Goal: Task Accomplishment & Management: Use online tool/utility

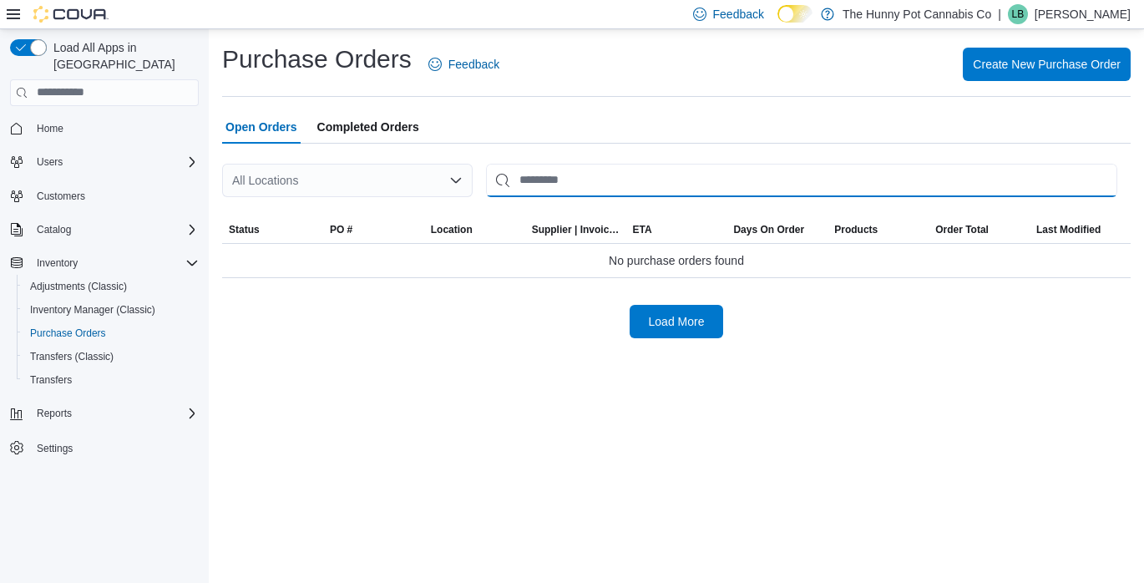
click at [573, 177] on input "This is a search bar. After typing your query, hit enter to filter the results …" at bounding box center [801, 180] width 631 height 33
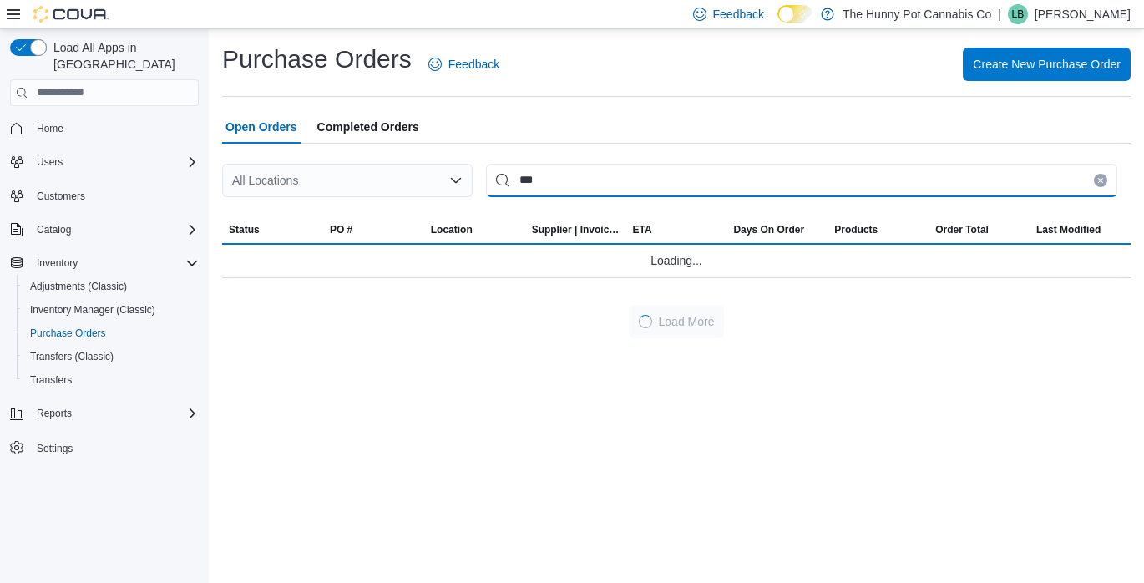
type input "***"
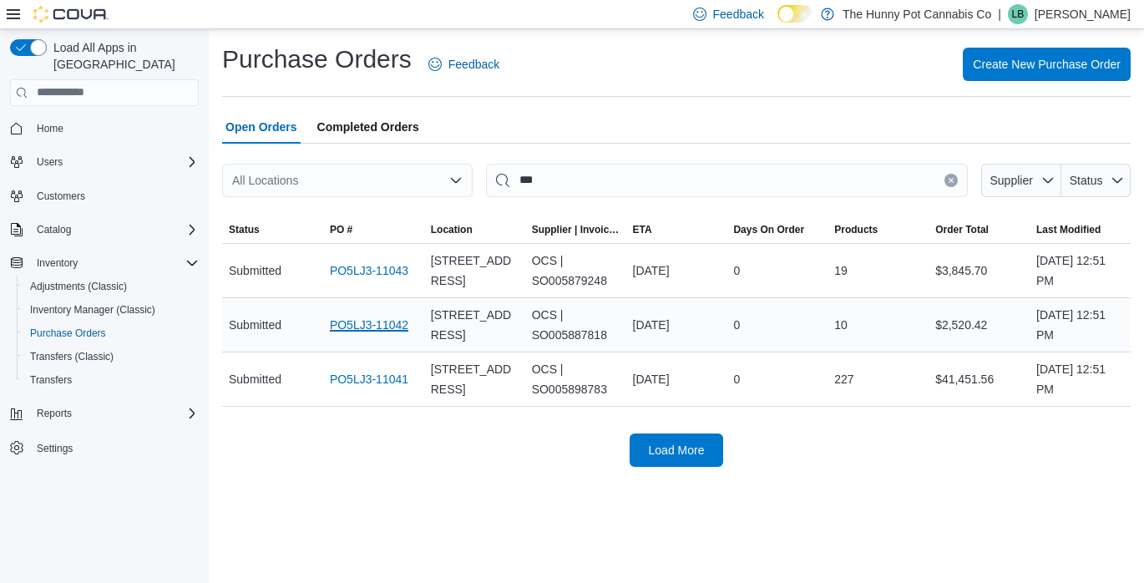
click at [367, 322] on link "PO5LJ3-11042" at bounding box center [369, 325] width 79 height 20
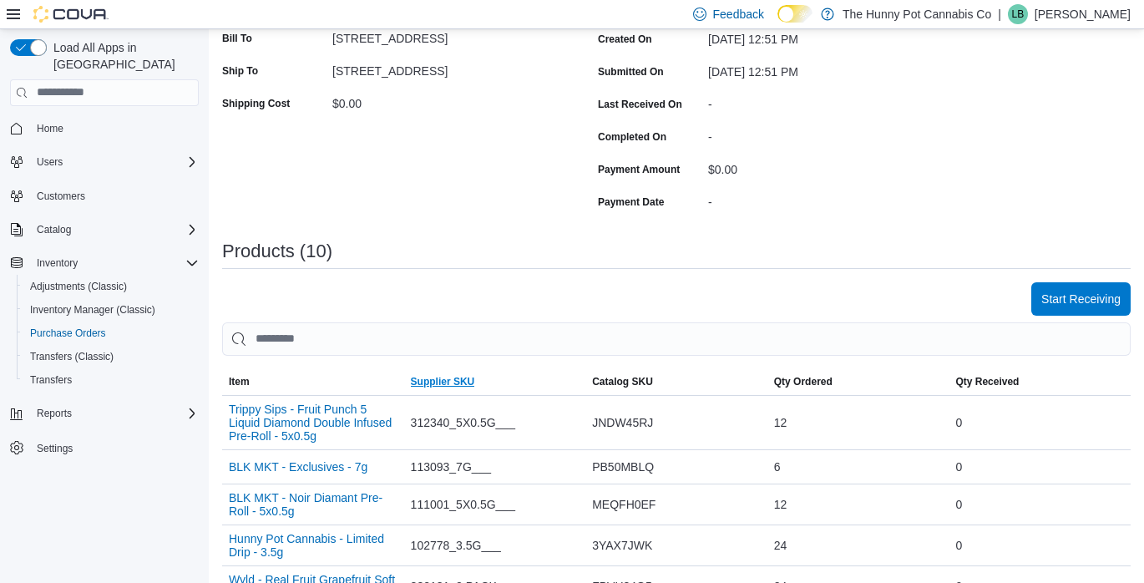
scroll to position [309, 0]
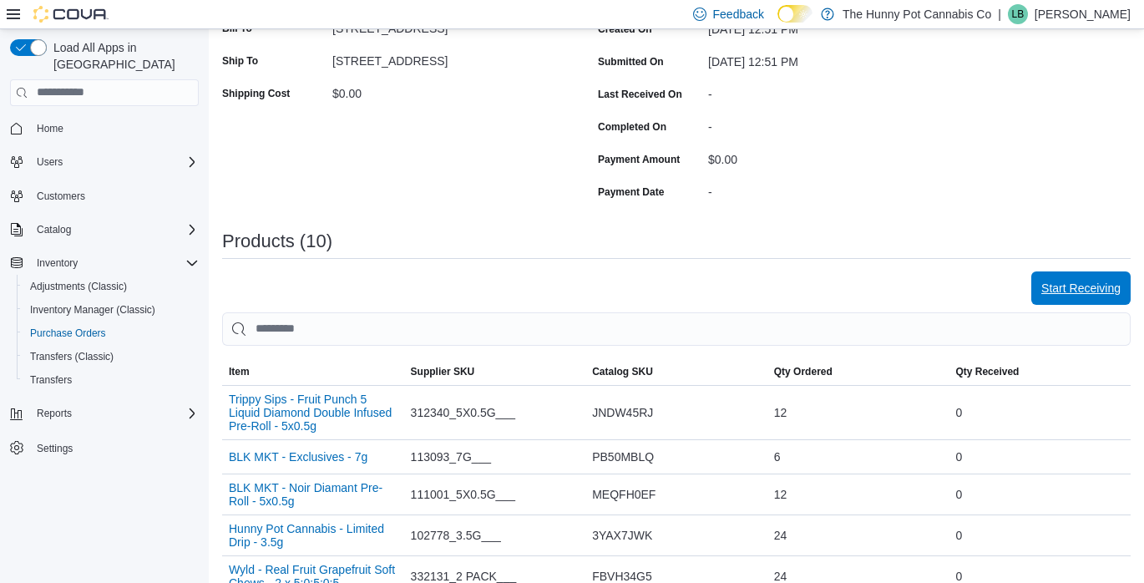
click at [1049, 290] on span "Start Receiving" at bounding box center [1080, 288] width 79 height 17
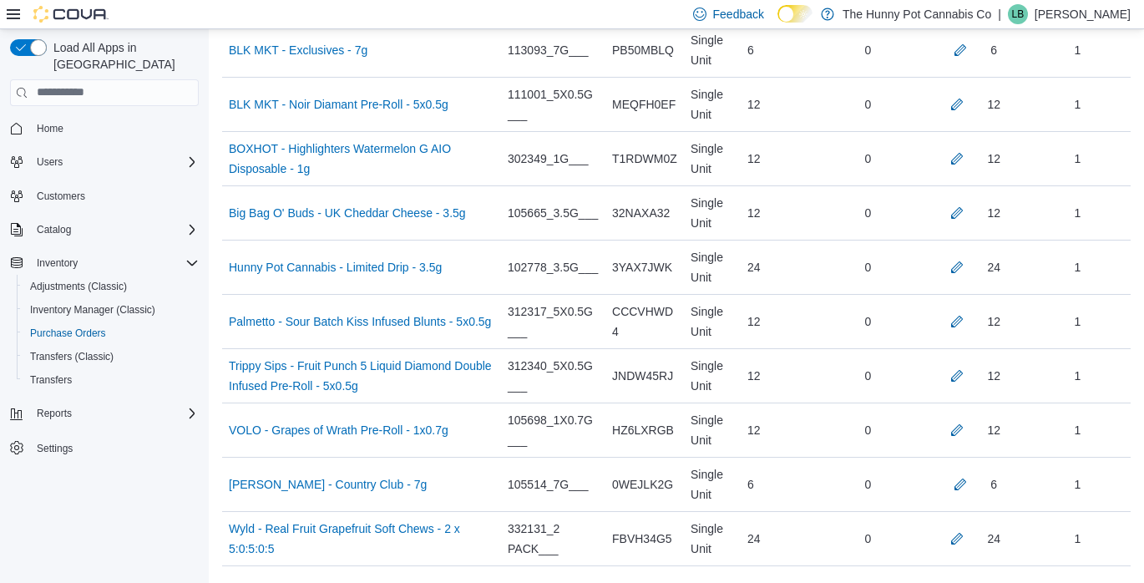
scroll to position [550, 0]
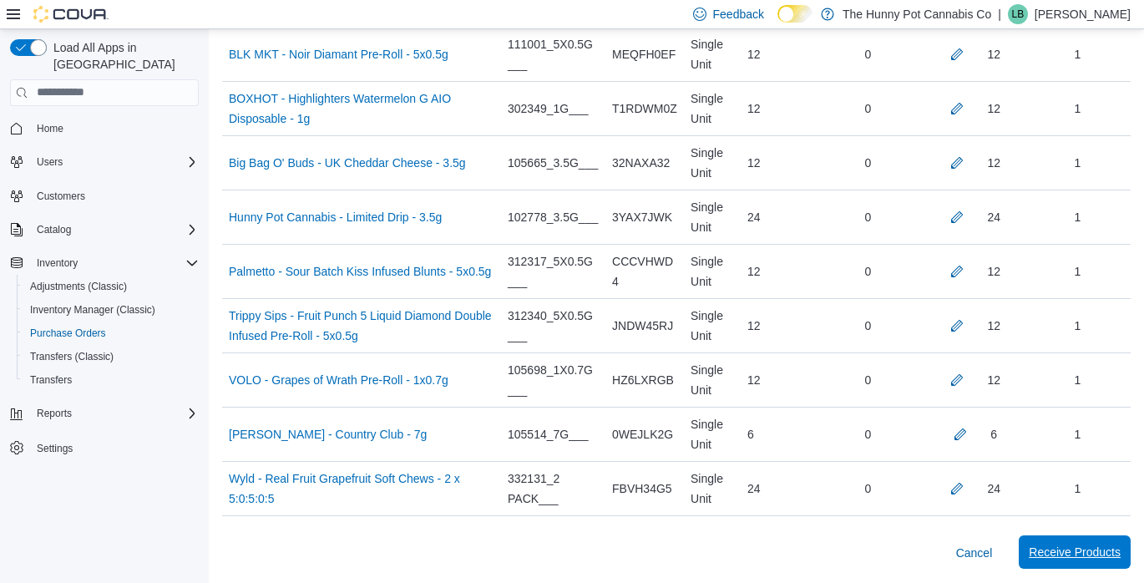
click at [1040, 545] on span "Receive Products" at bounding box center [1075, 552] width 92 height 17
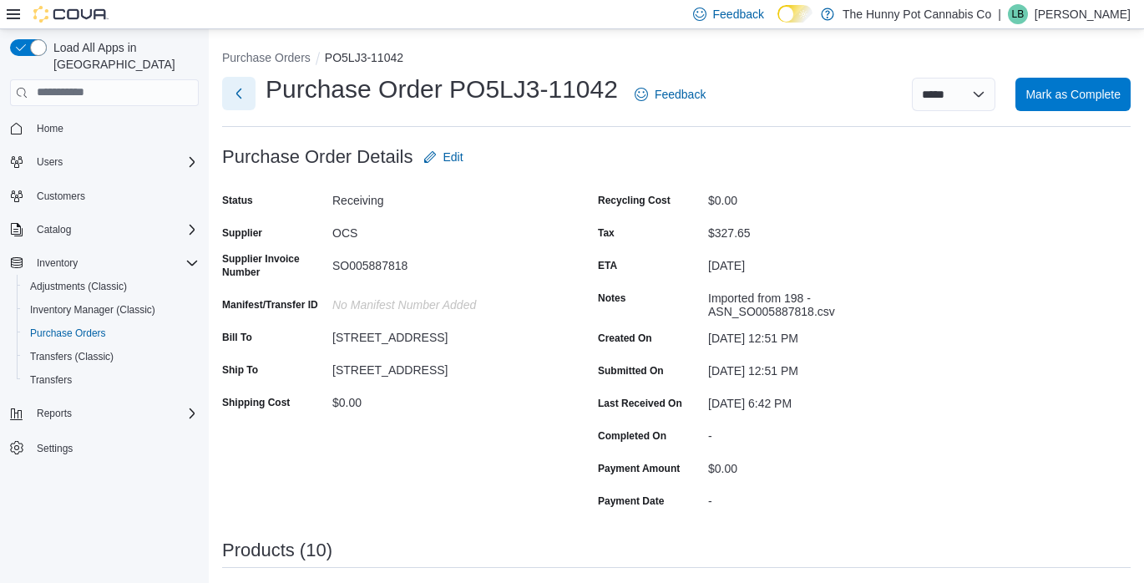
click at [240, 99] on button "Next" at bounding box center [238, 93] width 33 height 33
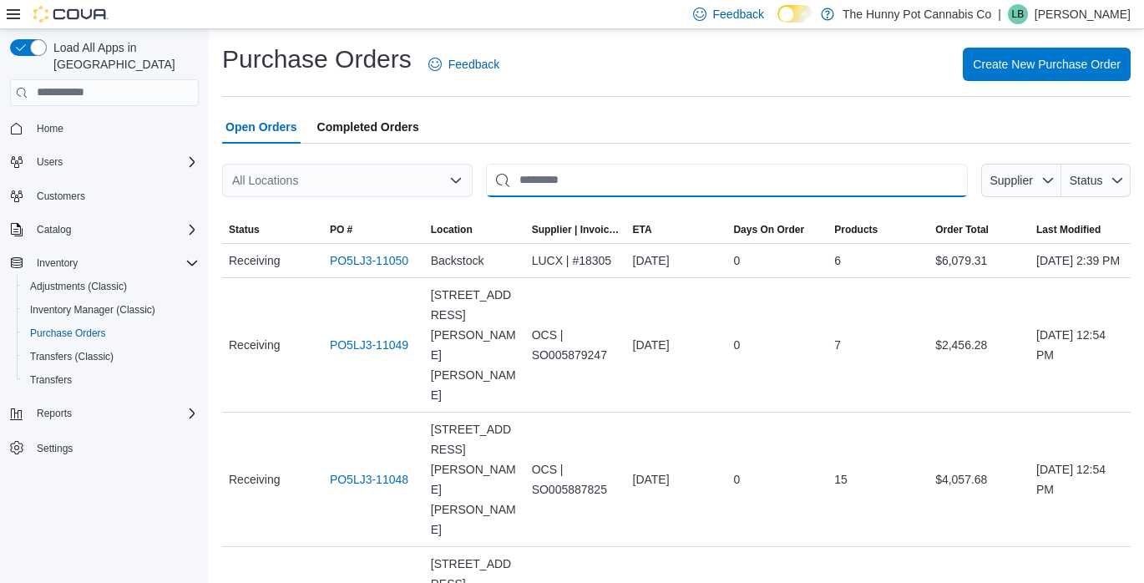
click at [556, 180] on input "This is a search bar. After typing your query, hit enter to filter the results …" at bounding box center [727, 180] width 482 height 33
type input "***"
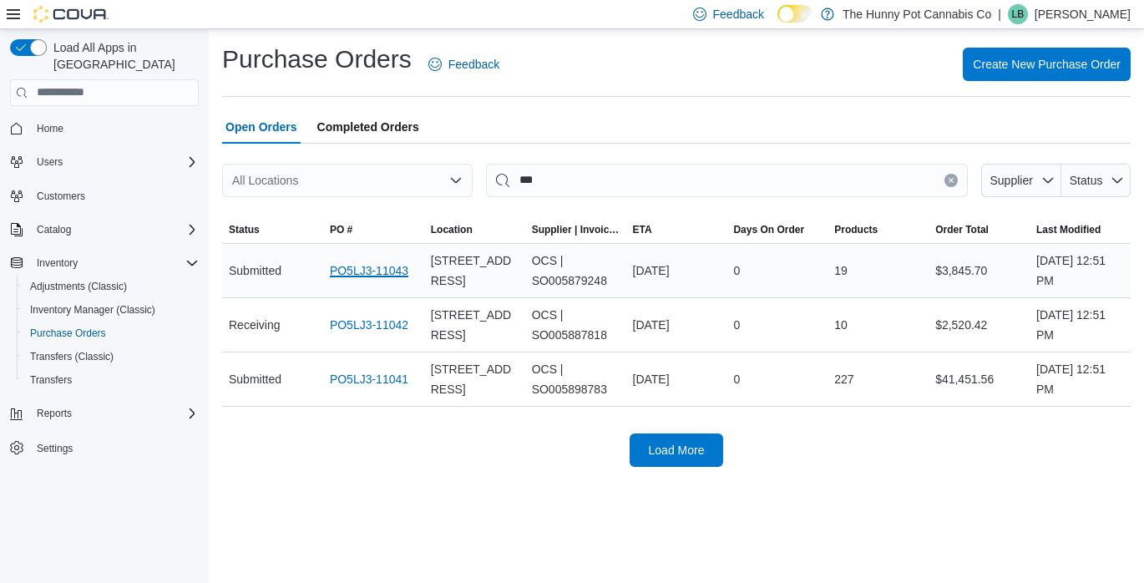
click at [370, 271] on link "PO5LJ3-11043" at bounding box center [369, 271] width 79 height 20
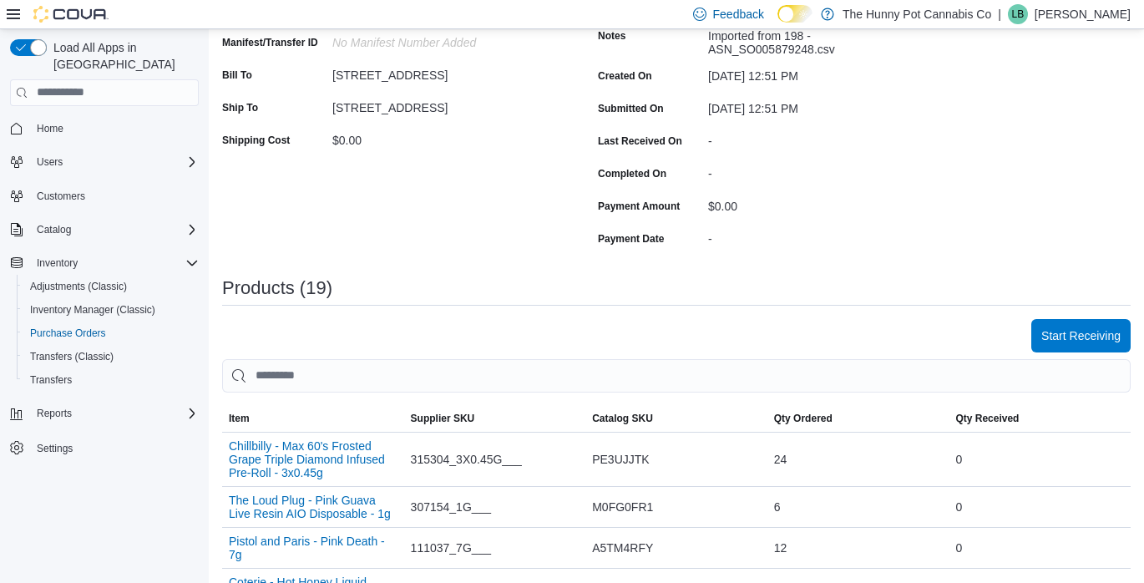
scroll to position [281, 0]
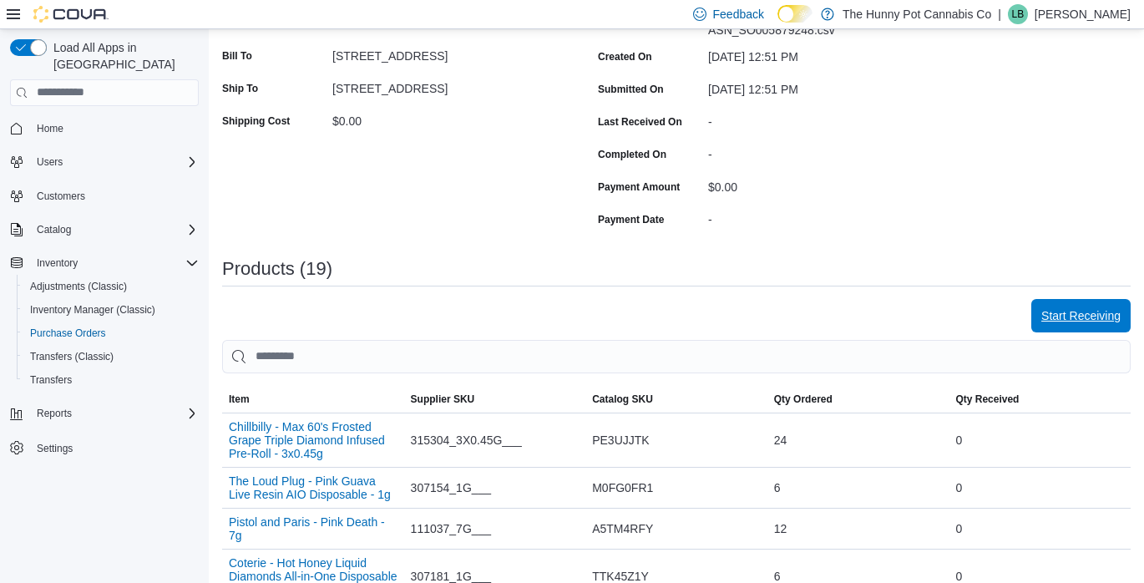
click at [1056, 317] on span "Start Receiving" at bounding box center [1080, 315] width 79 height 17
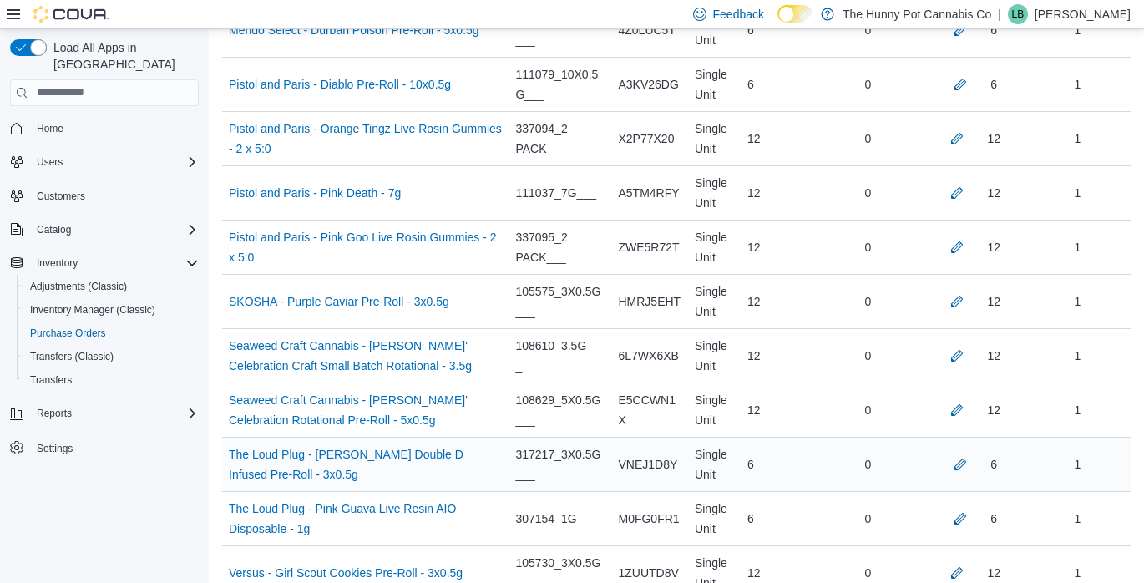
scroll to position [1039, 0]
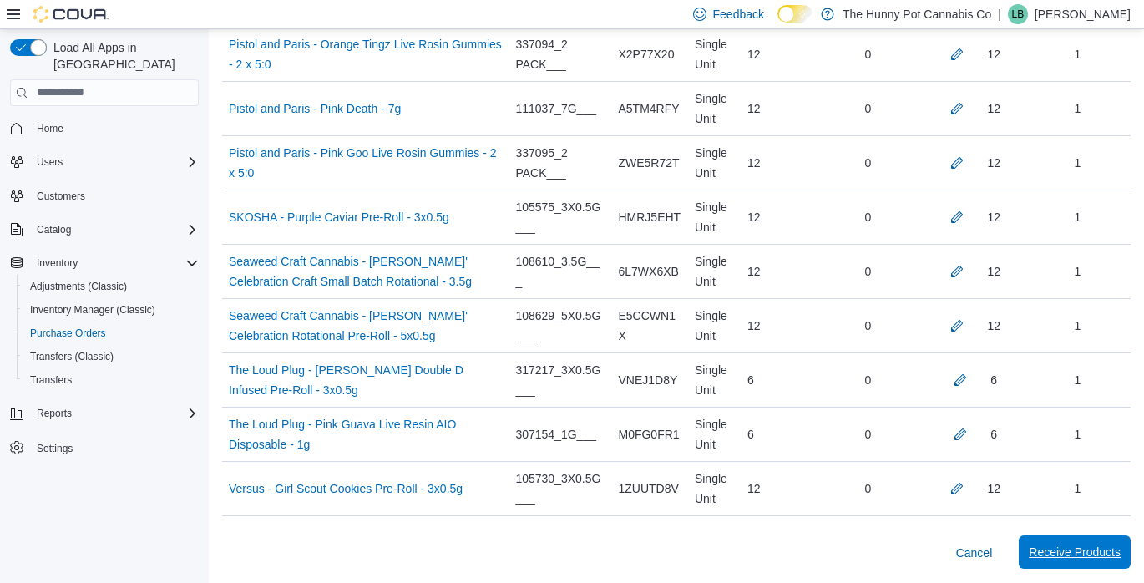
click at [1040, 551] on span "Receive Products" at bounding box center [1075, 552] width 92 height 17
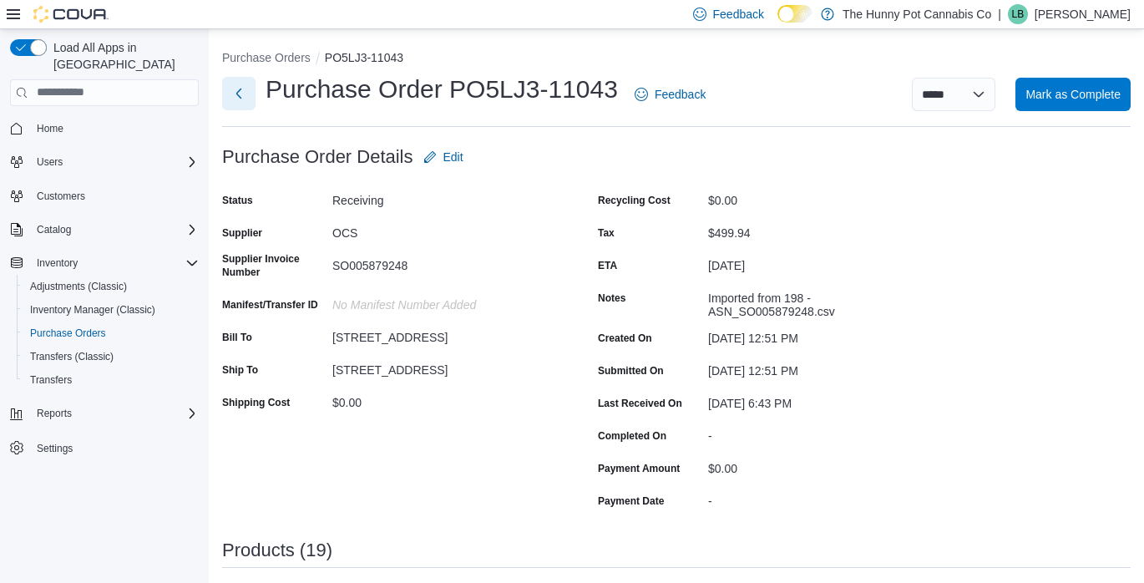
click at [235, 93] on button "Next" at bounding box center [238, 93] width 33 height 33
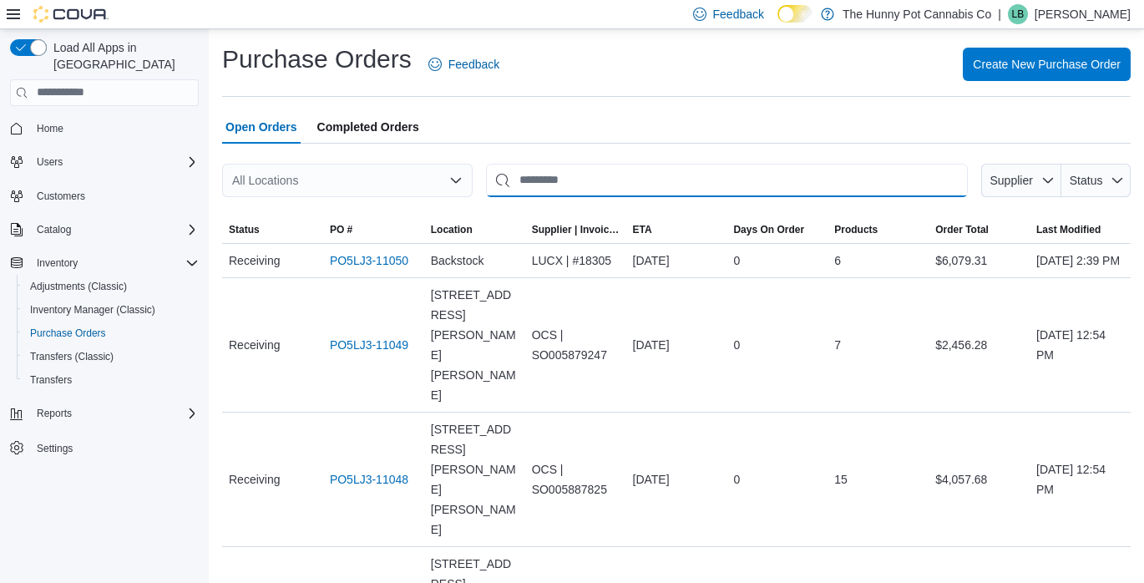
click at [519, 186] on input "This is a search bar. After typing your query, hit enter to filter the results …" at bounding box center [727, 180] width 482 height 33
type input "***"
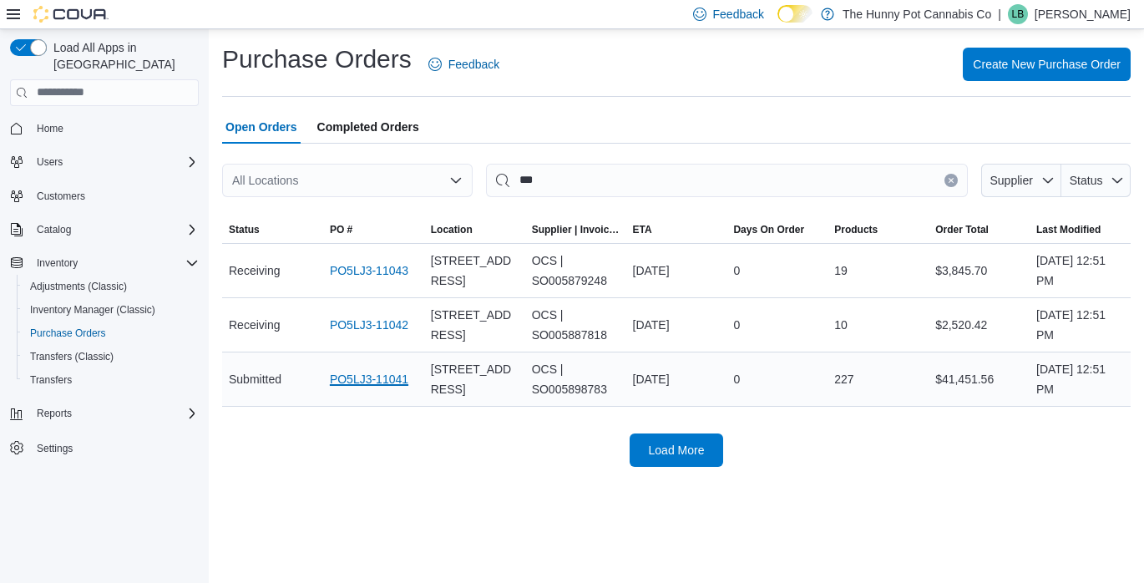
click at [375, 378] on link "PO5LJ3-11041" at bounding box center [369, 379] width 79 height 20
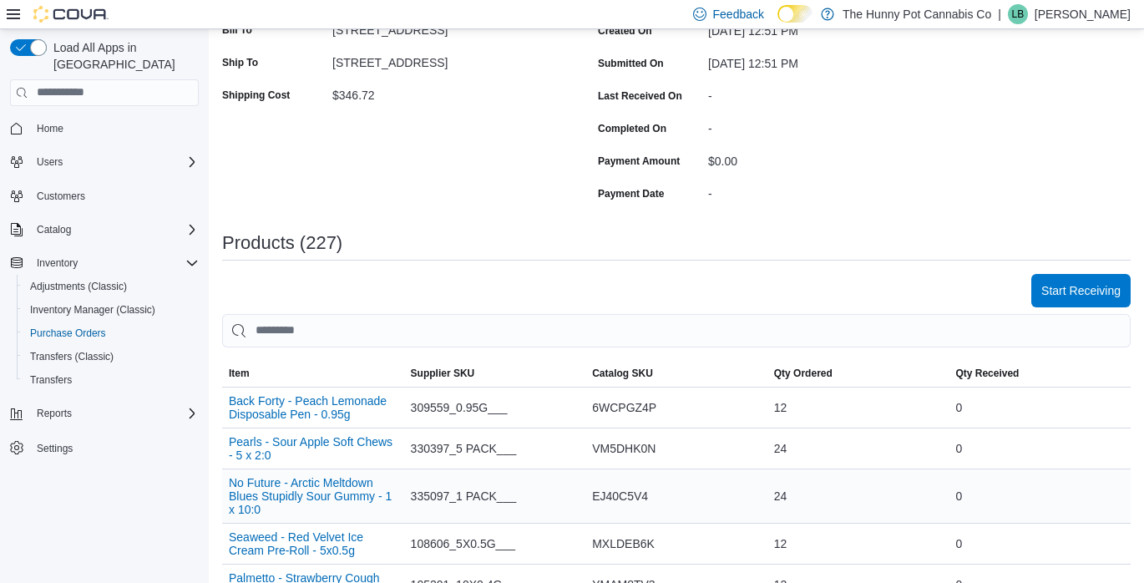
scroll to position [217, 0]
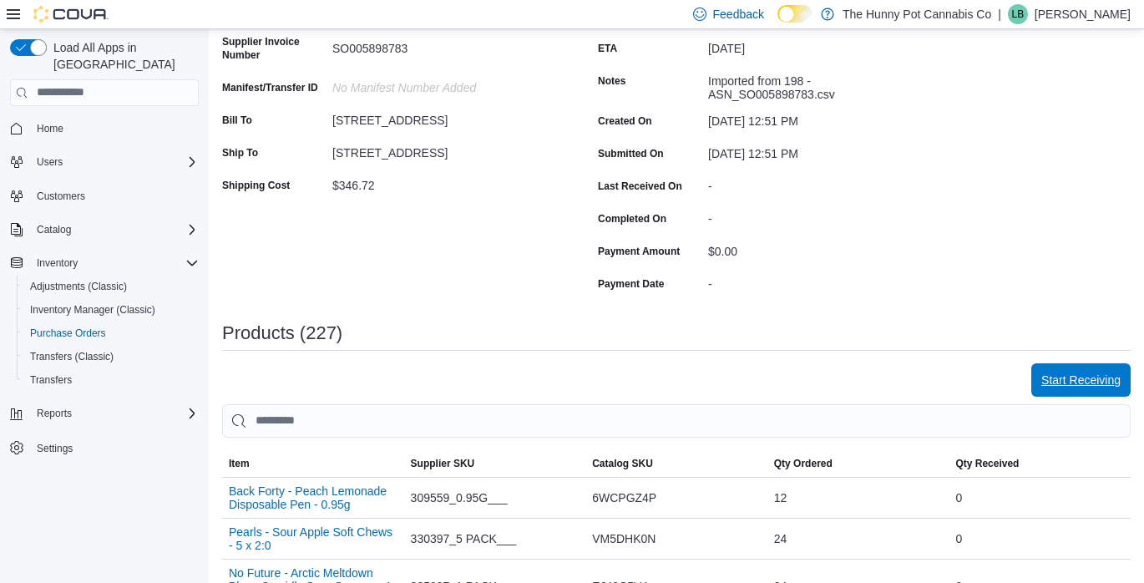
click at [1052, 383] on span "Start Receiving" at bounding box center [1080, 380] width 79 height 17
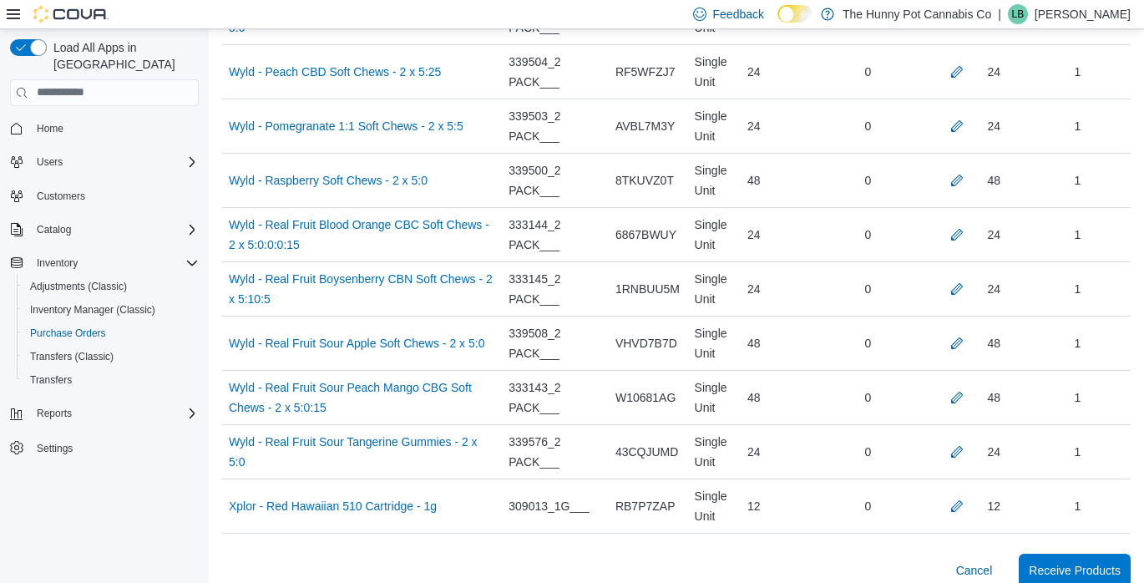
scroll to position [12331, 0]
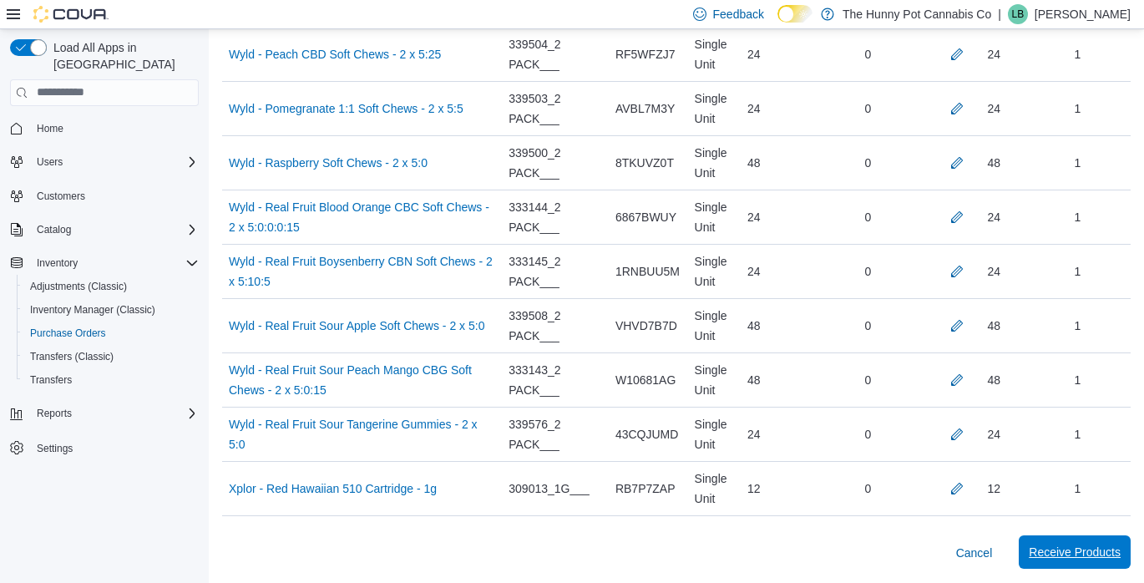
click at [1040, 551] on span "Receive Products" at bounding box center [1075, 552] width 92 height 17
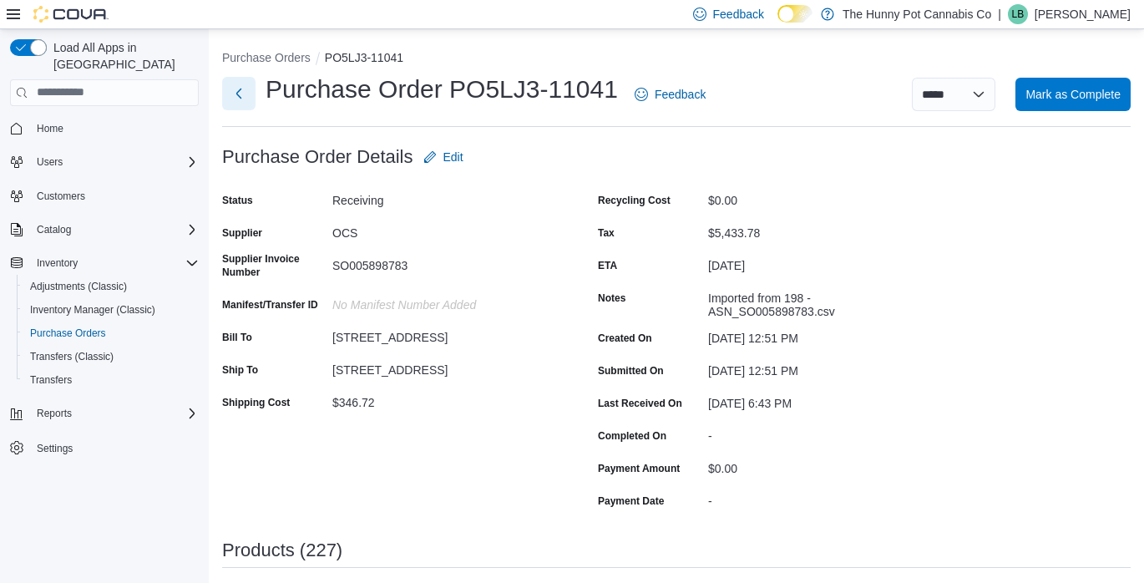
click at [238, 94] on button "Next" at bounding box center [238, 93] width 33 height 33
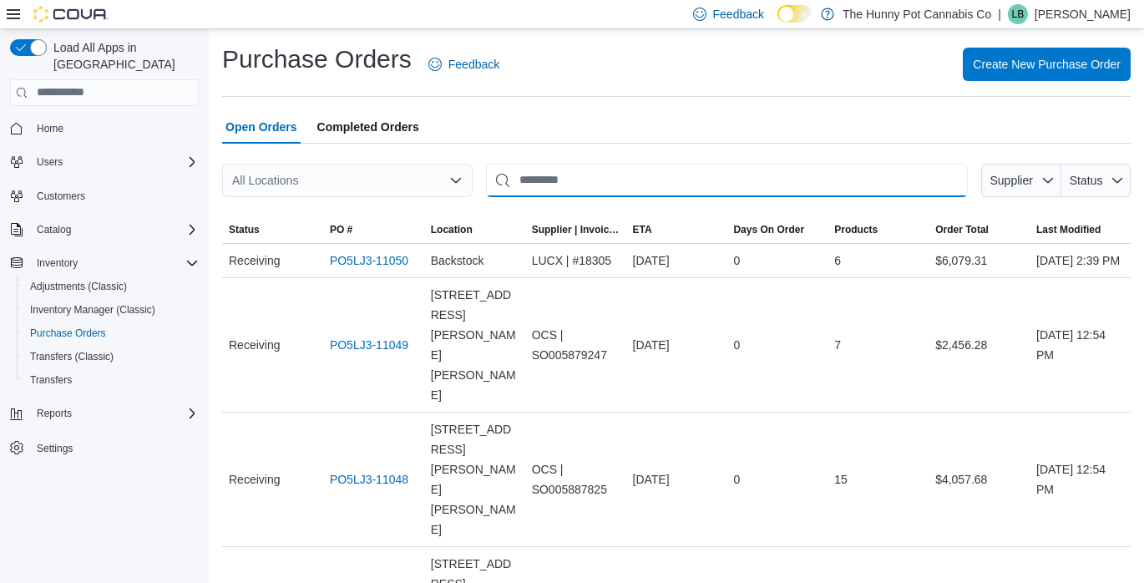
click at [574, 188] on input "This is a search bar. After typing your query, hit enter to filter the results …" at bounding box center [727, 180] width 482 height 33
type input "***"
